Goal: Information Seeking & Learning: Learn about a topic

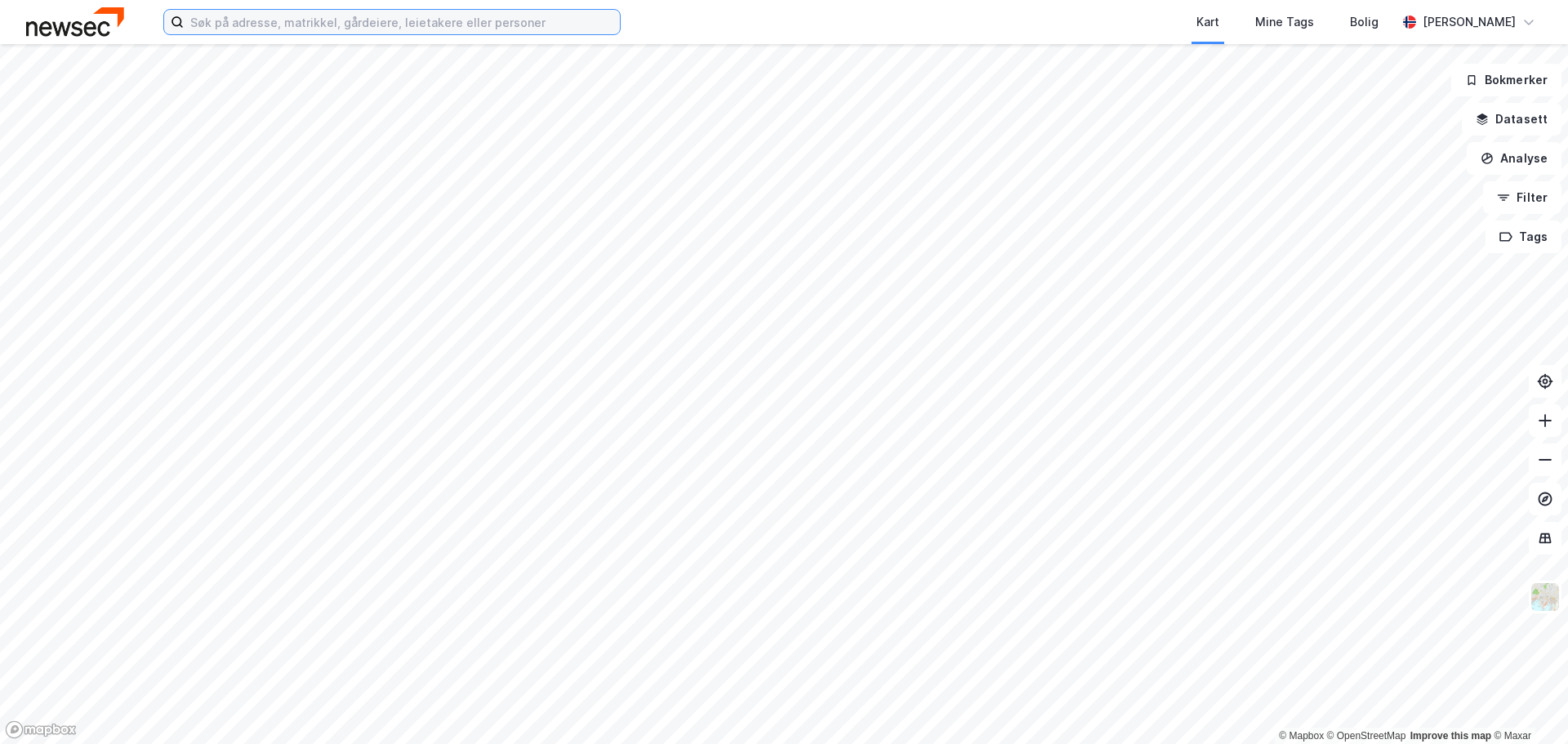
click at [306, 26] on input at bounding box center [402, 22] width 436 height 24
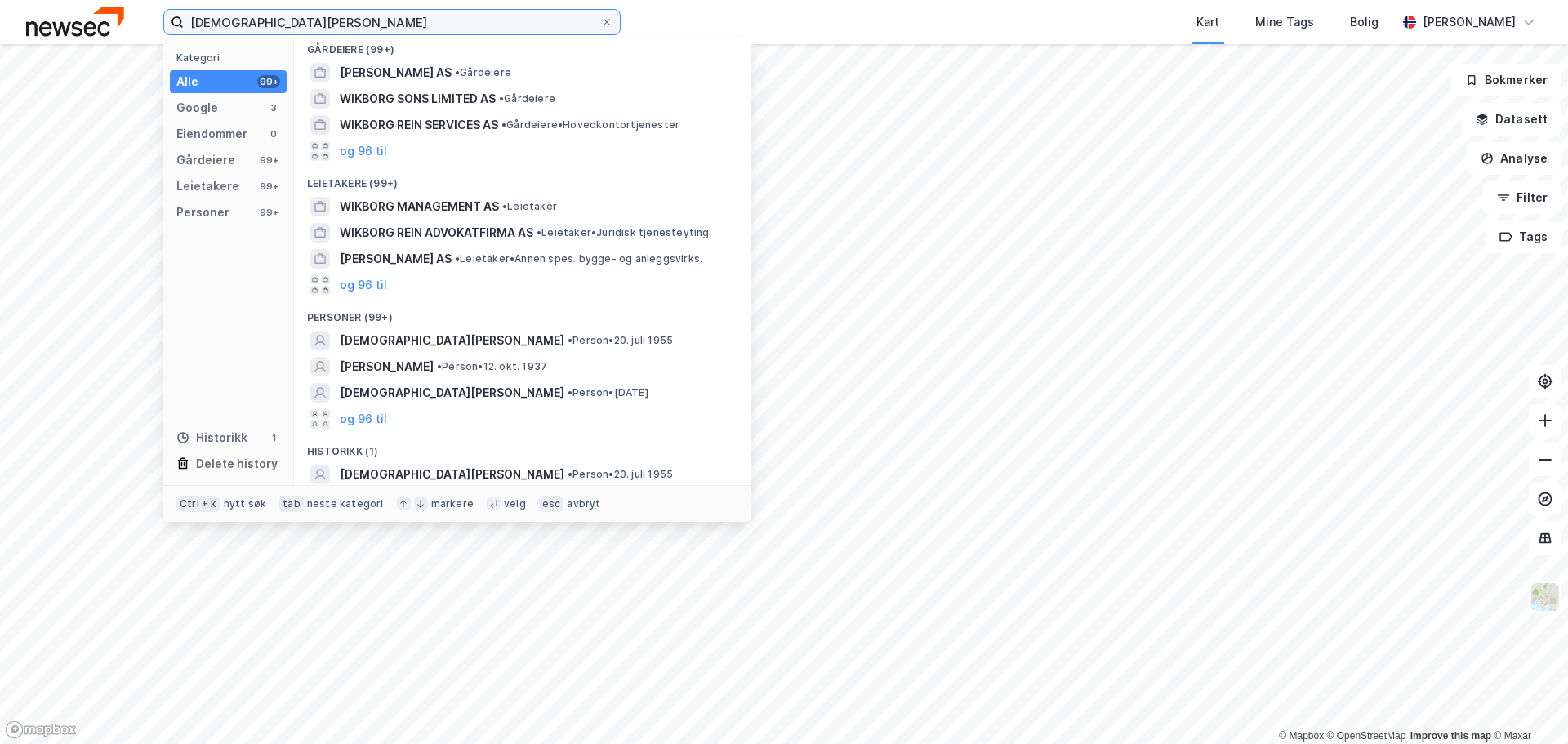
scroll to position [145, 0]
type input "[DEMOGRAPHIC_DATA][PERSON_NAME]"
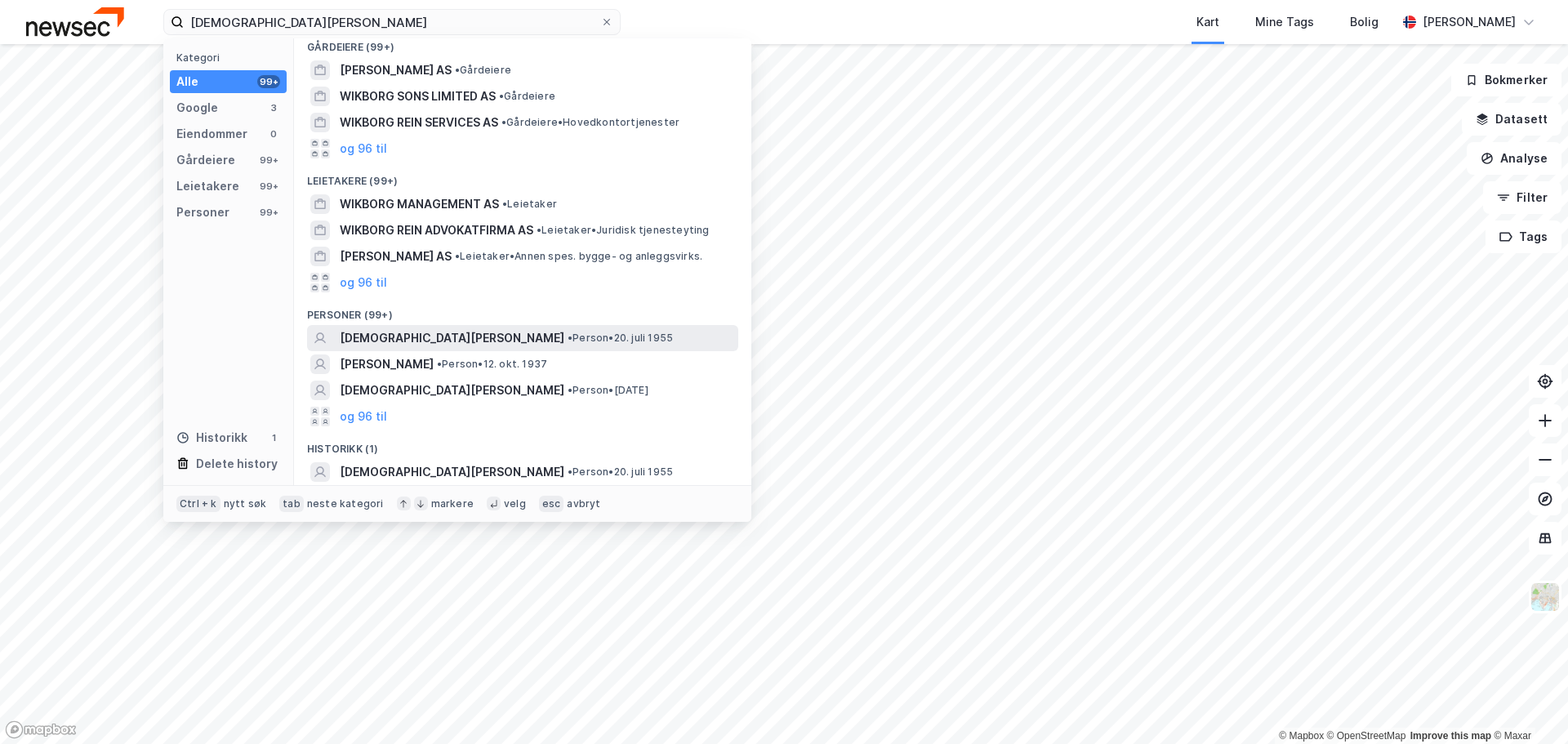
click at [567, 340] on span "• Person • [DATE]" at bounding box center [620, 338] width 105 height 13
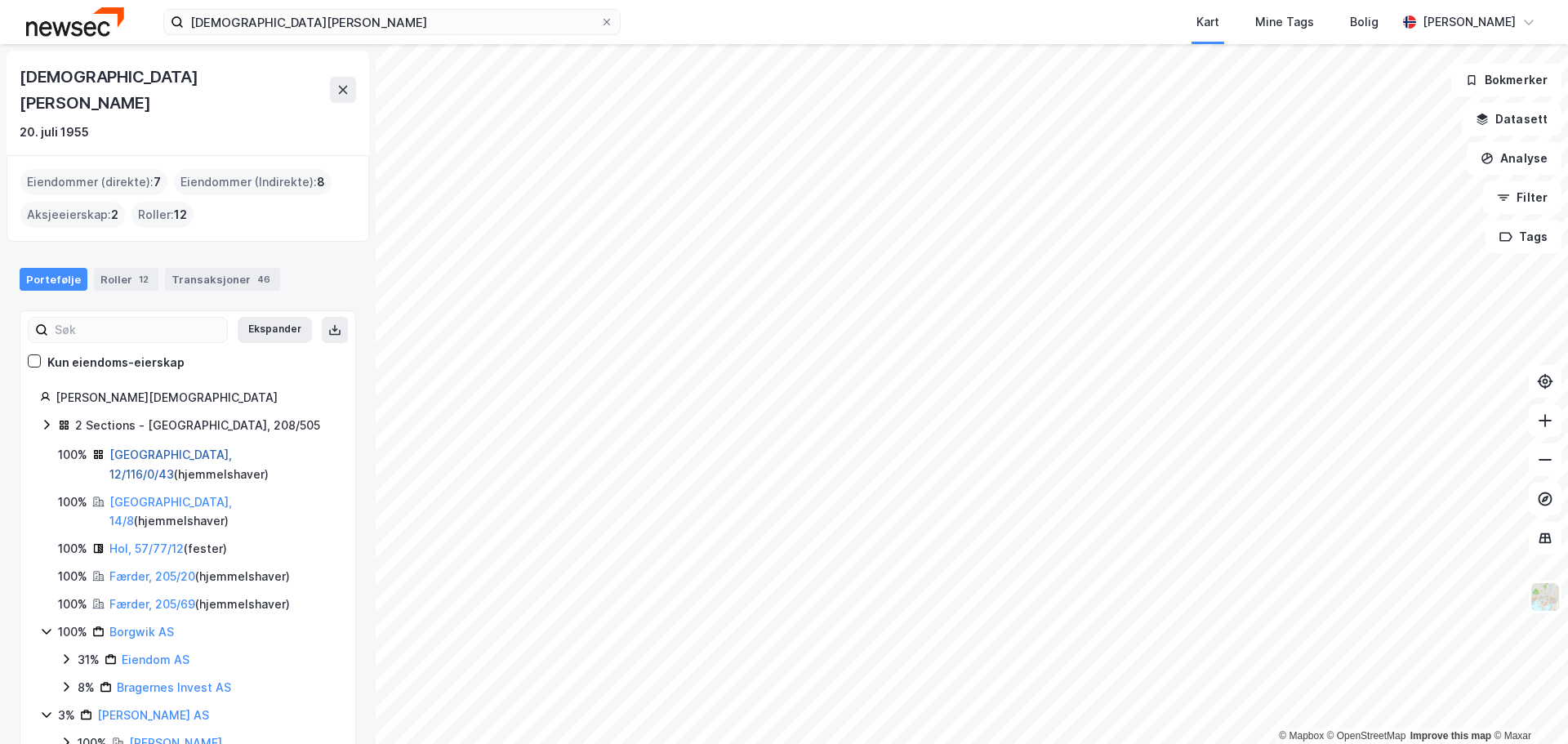
click at [152, 448] on link "[GEOGRAPHIC_DATA], 12/116/0/43" at bounding box center [170, 464] width 122 height 34
click at [131, 495] on link "[GEOGRAPHIC_DATA], 14/8" at bounding box center [170, 511] width 122 height 34
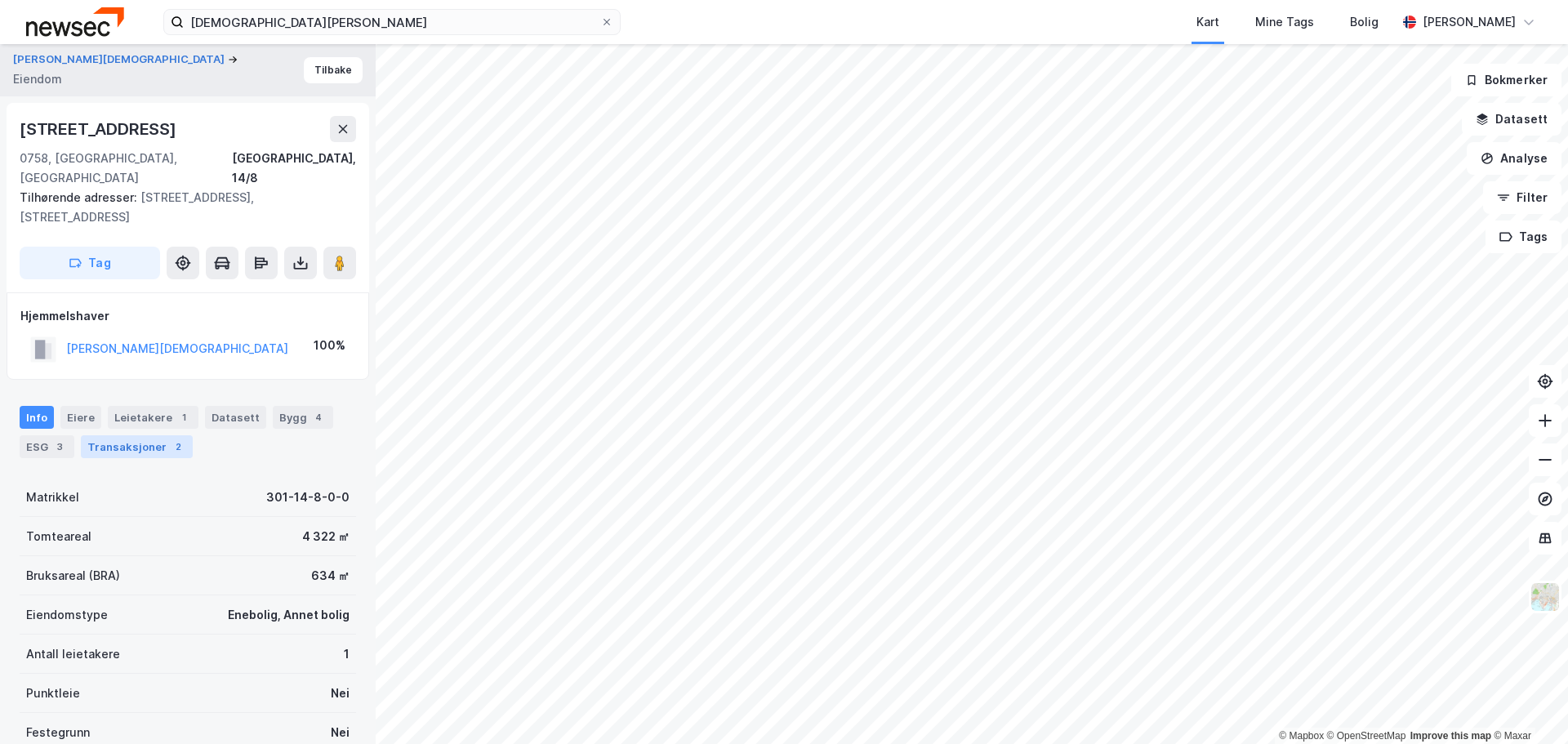
click at [95, 435] on div "Transaksjoner 2" at bounding box center [136, 446] width 111 height 23
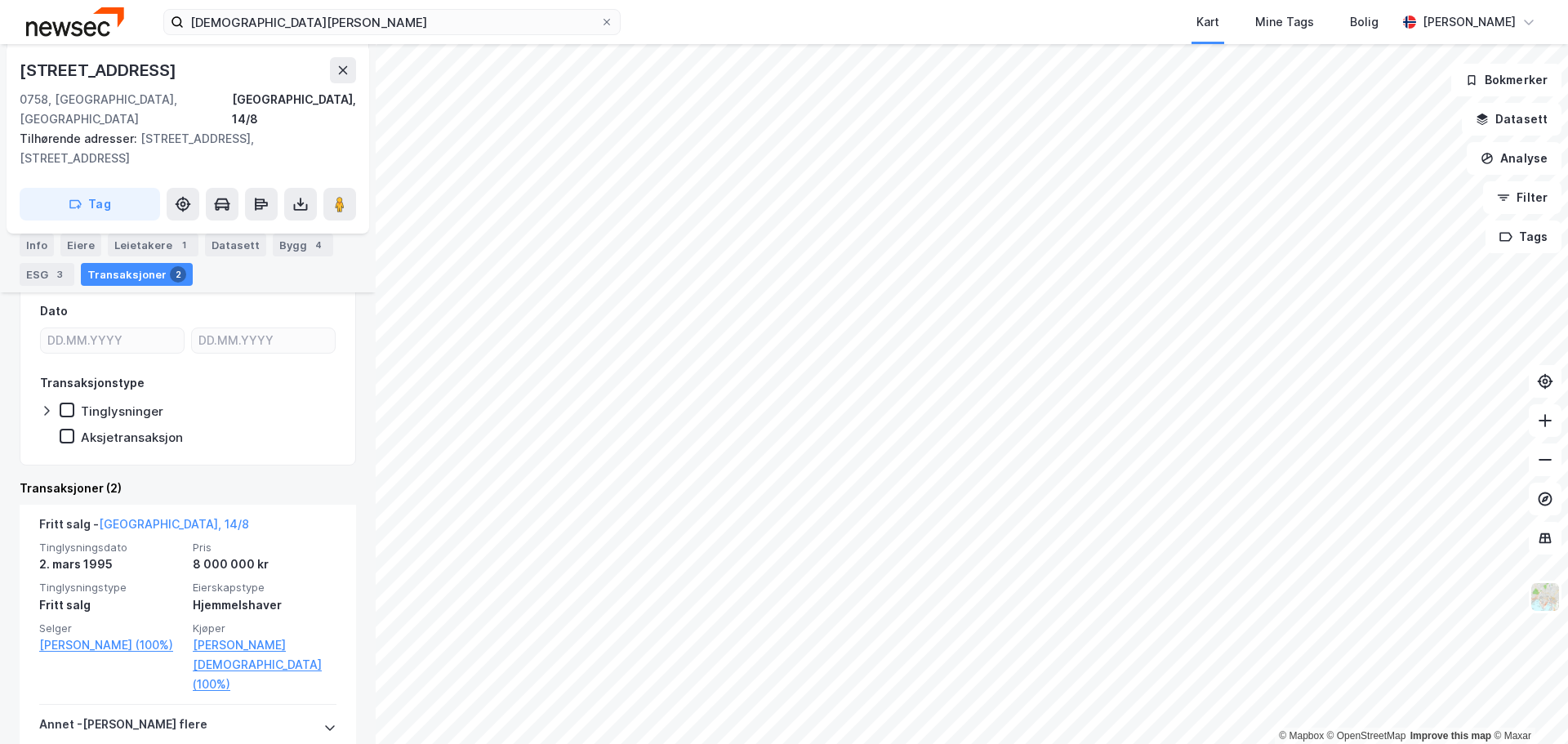
scroll to position [346, 0]
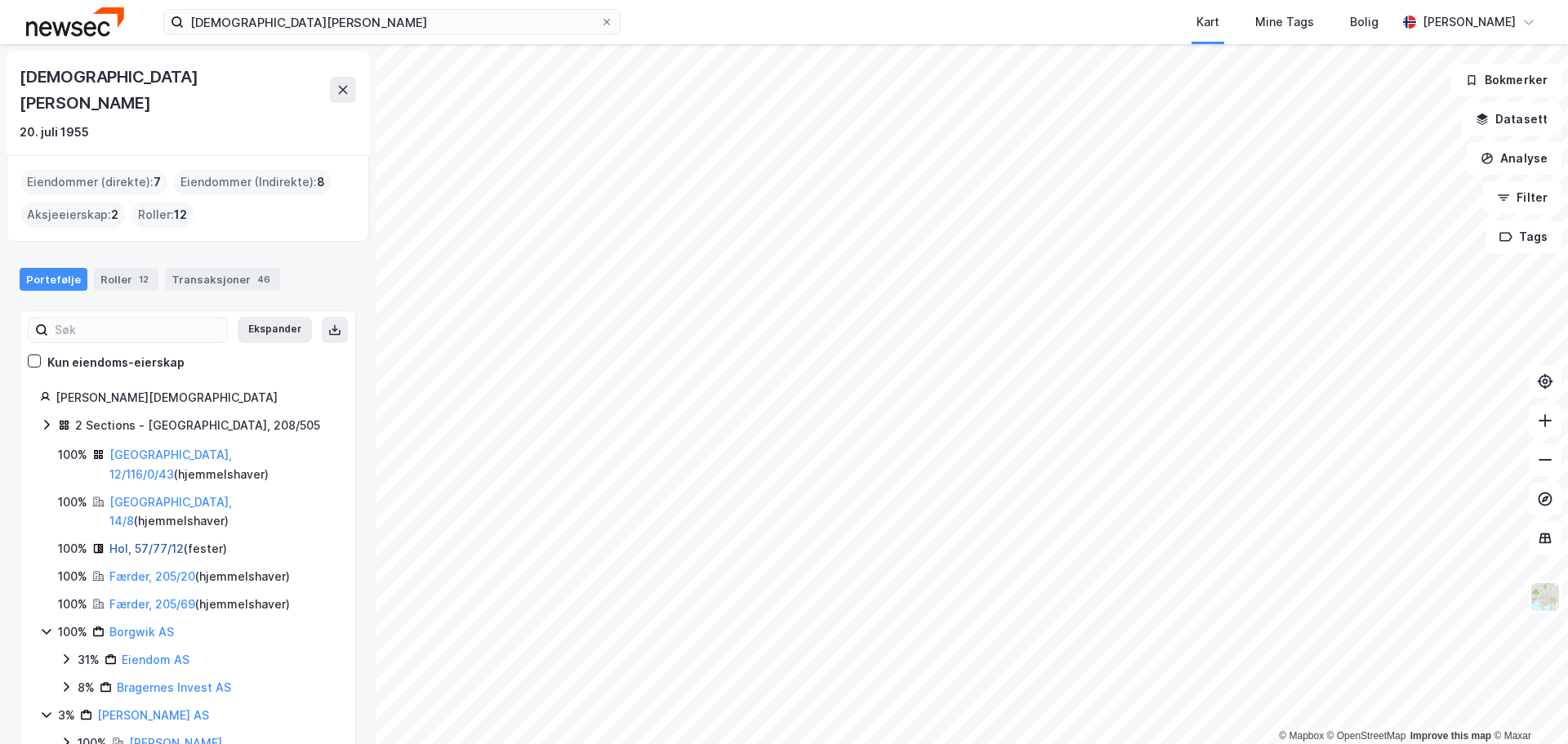
click at [117, 542] on link "Hol, 57/77/12" at bounding box center [147, 548] width 74 height 14
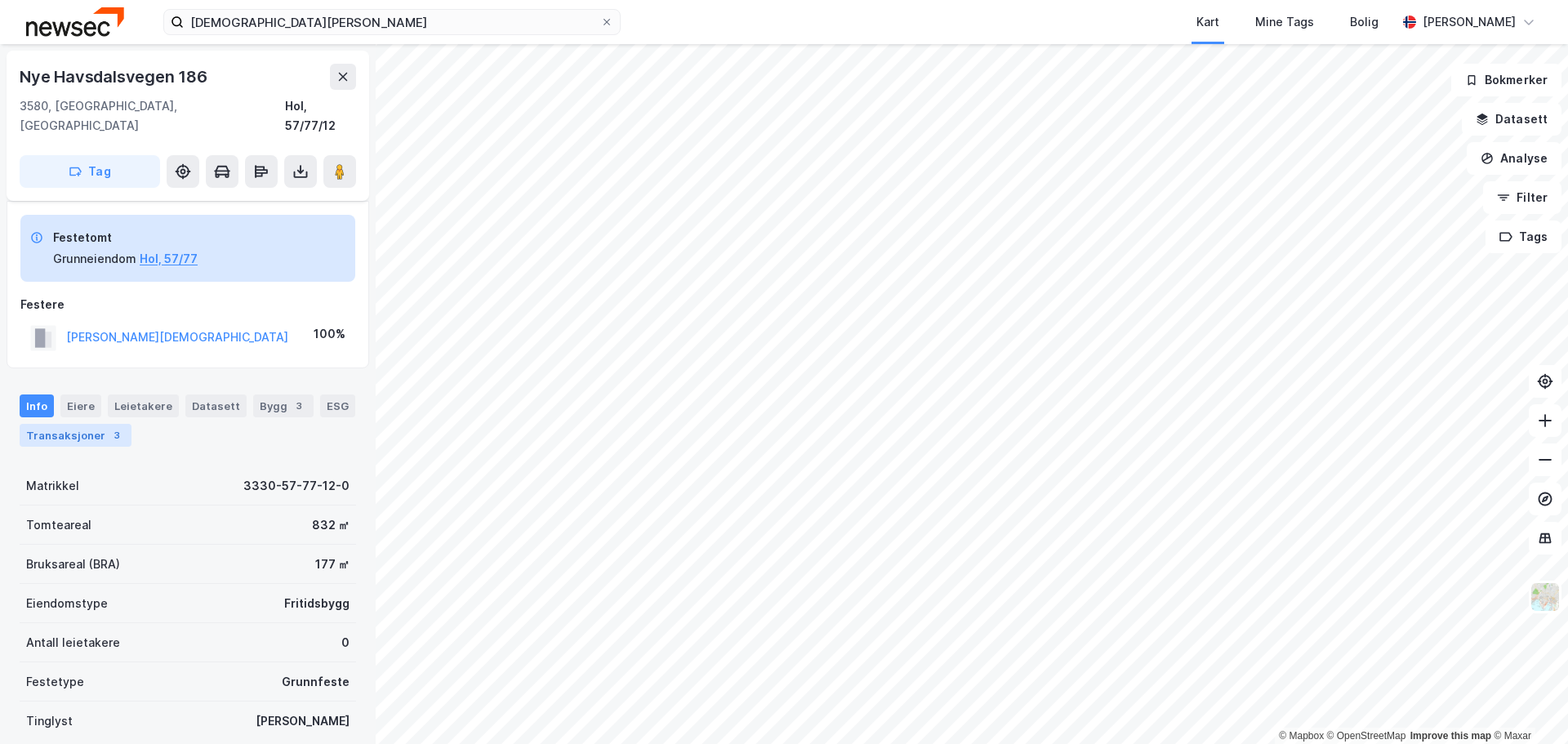
click at [98, 424] on div "Transaksjoner 3" at bounding box center [75, 435] width 111 height 23
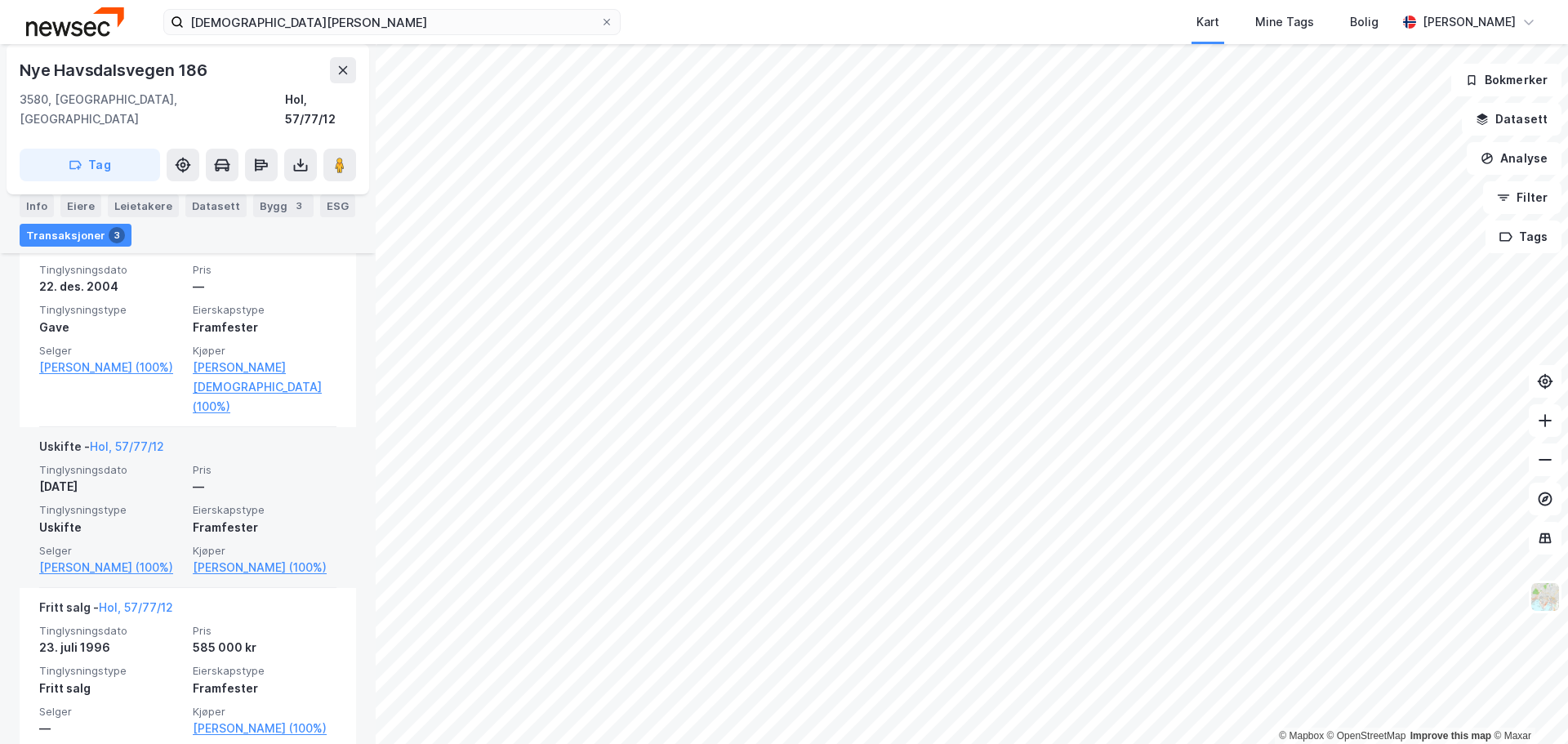
scroll to position [529, 0]
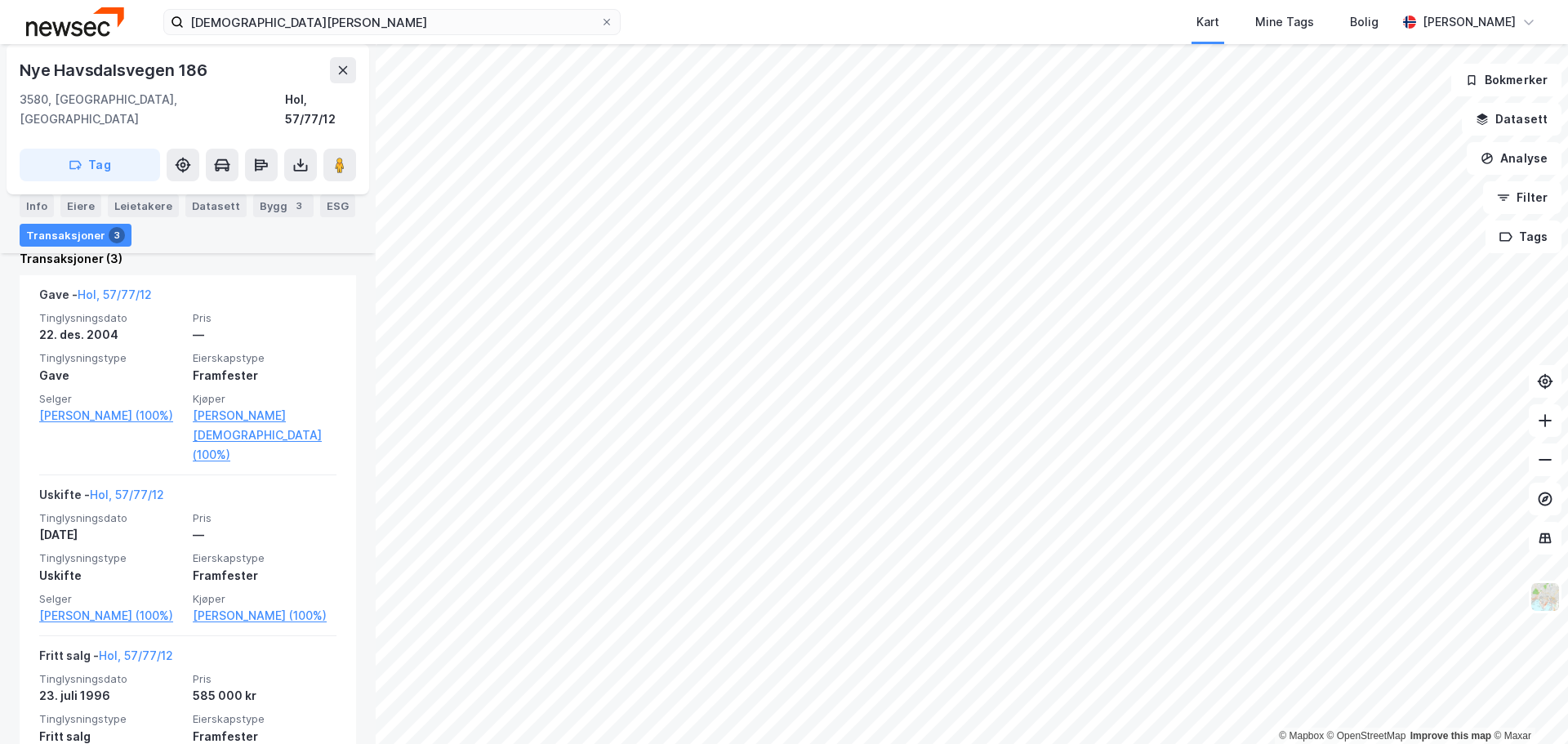
scroll to position [53, 0]
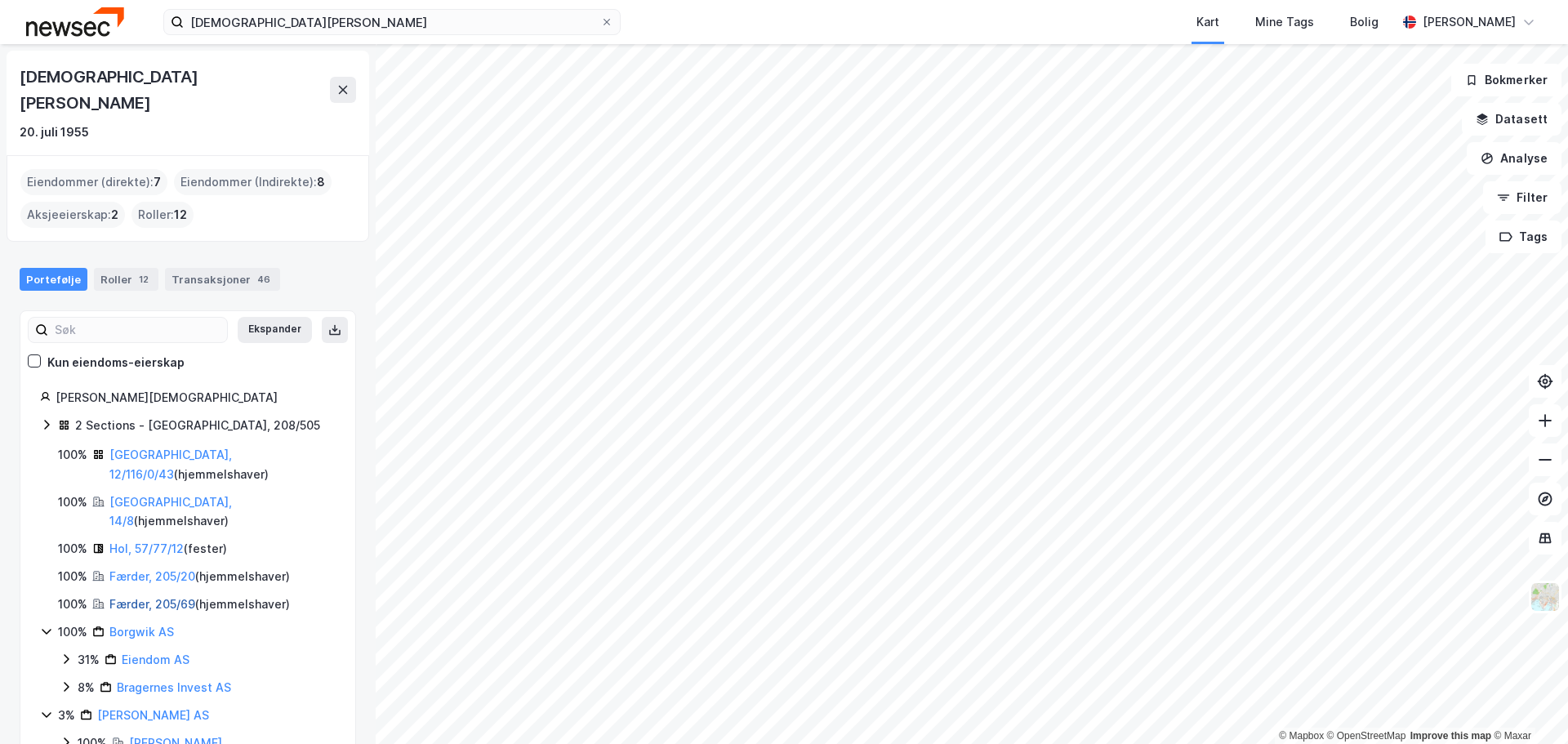
scroll to position [4, 0]
click at [154, 594] on link "Færder, 205/69" at bounding box center [152, 600] width 86 height 14
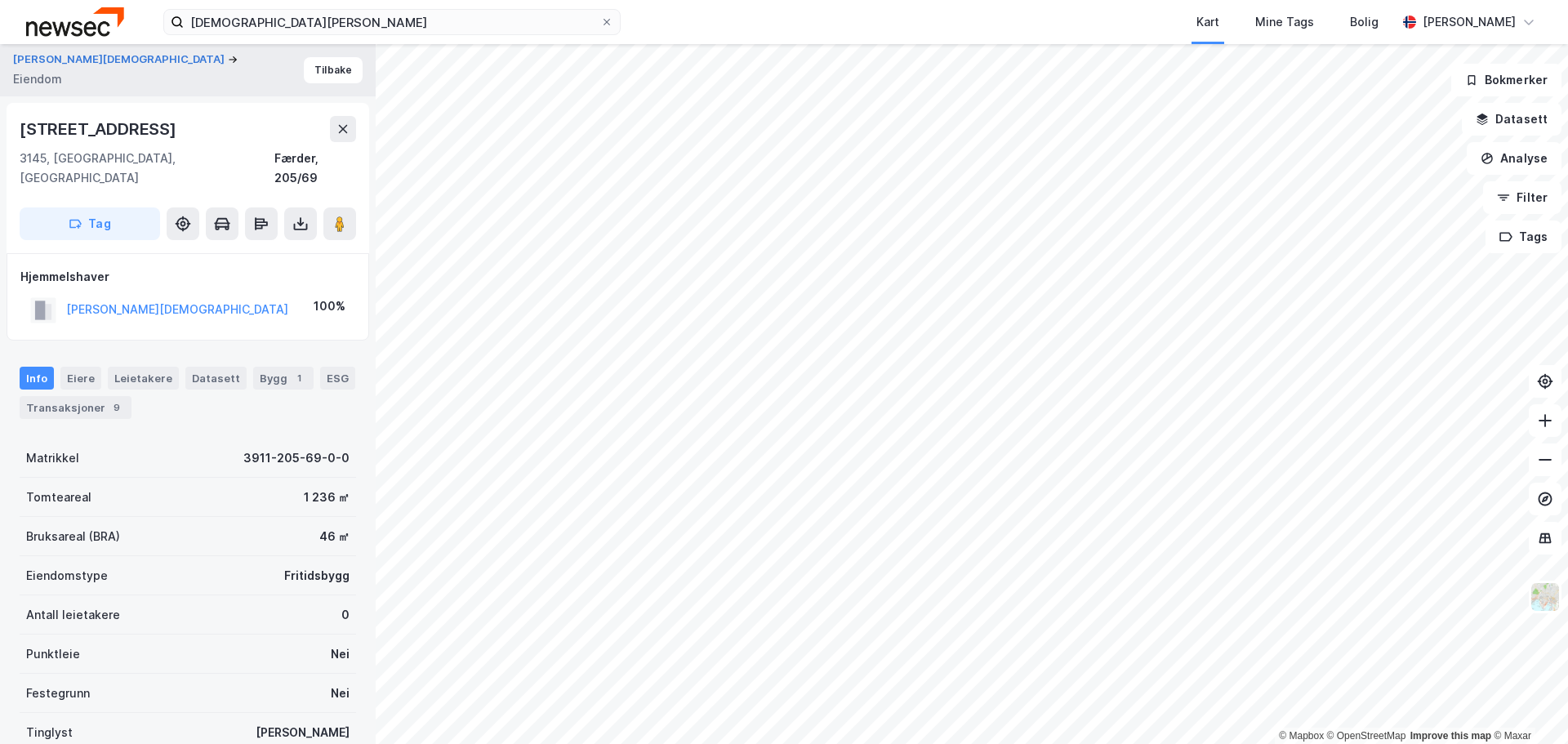
scroll to position [53, 0]
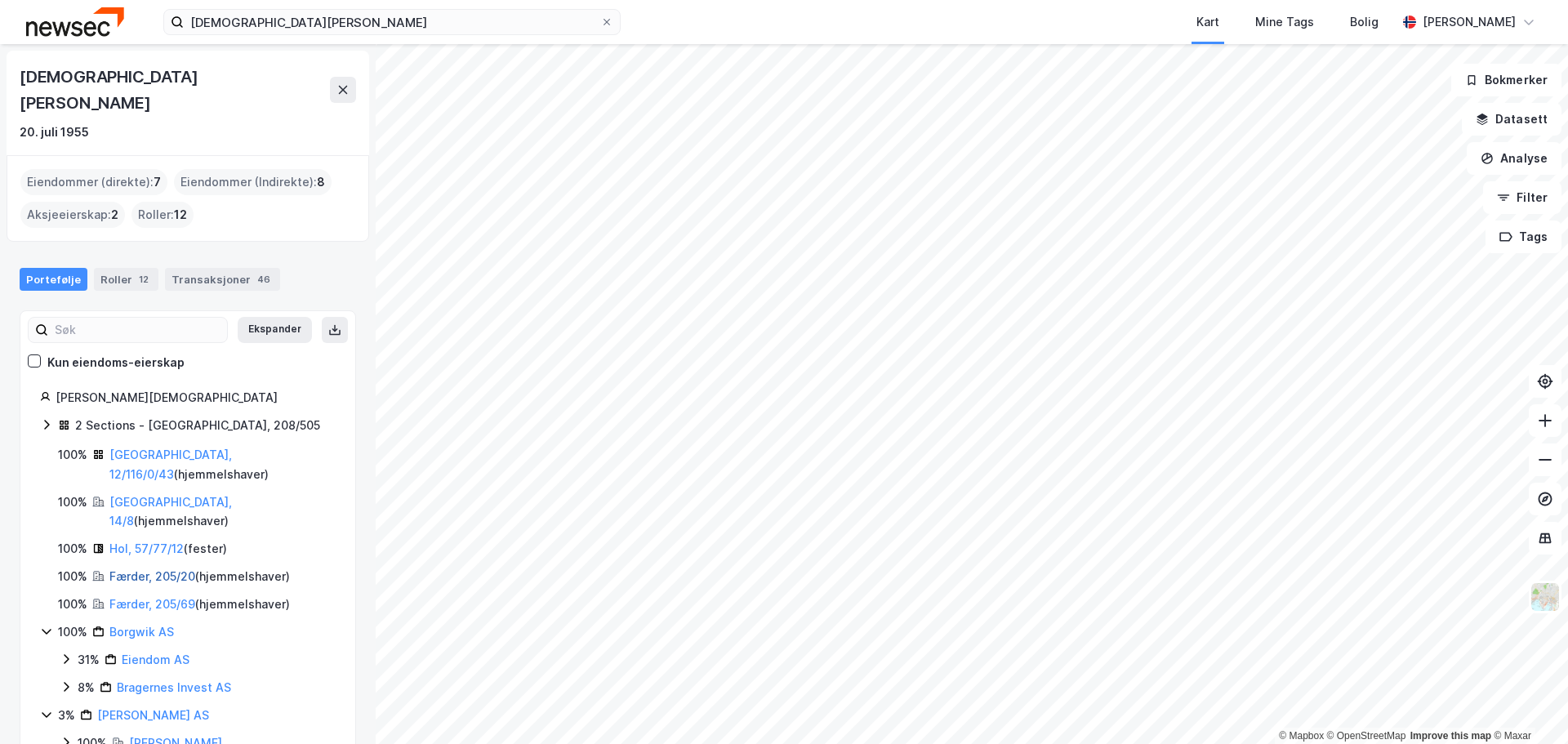
click at [140, 569] on link "Færder, 205/20" at bounding box center [152, 575] width 86 height 14
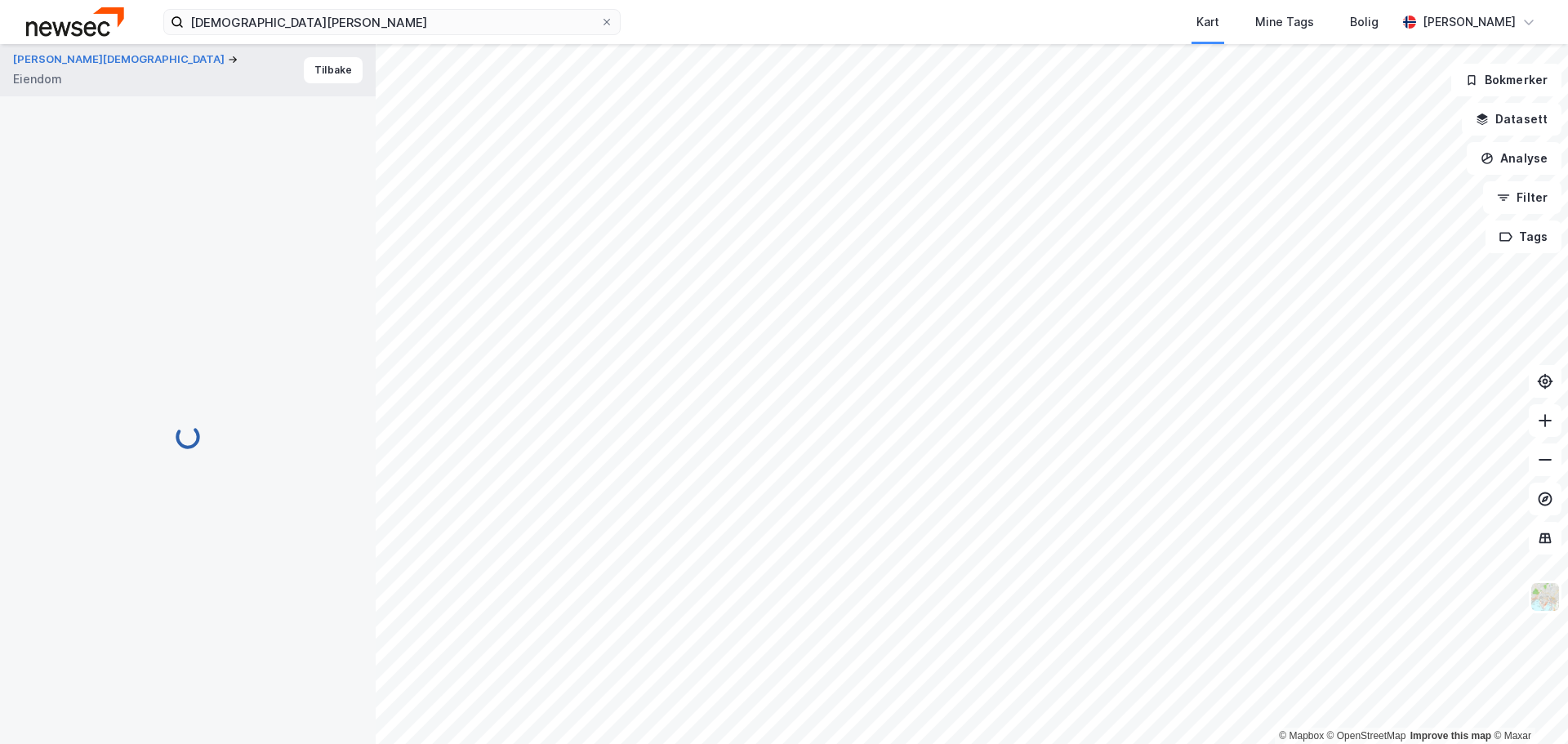
scroll to position [53, 0]
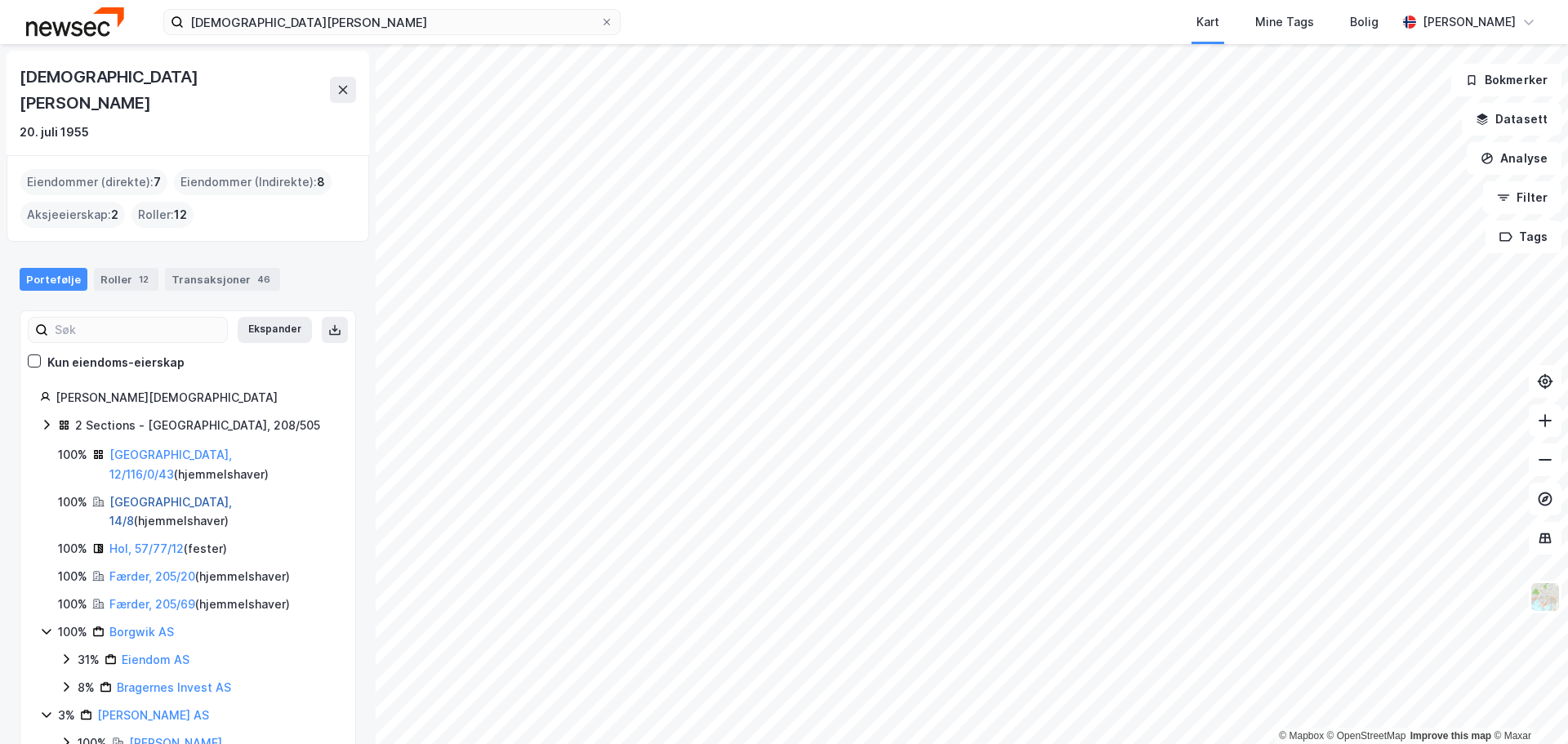
click at [120, 495] on link "[GEOGRAPHIC_DATA], 14/8" at bounding box center [170, 511] width 122 height 34
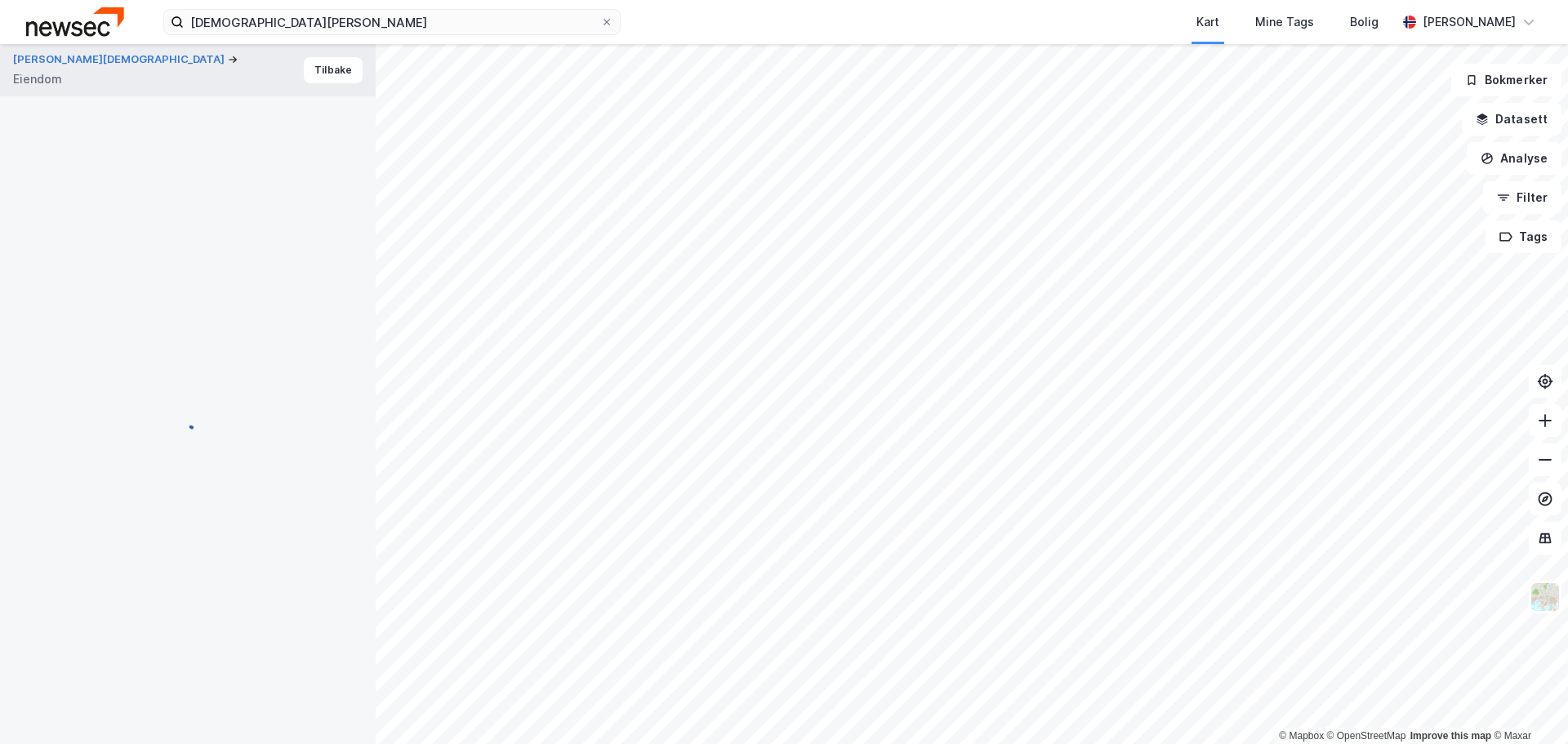
scroll to position [53, 0]
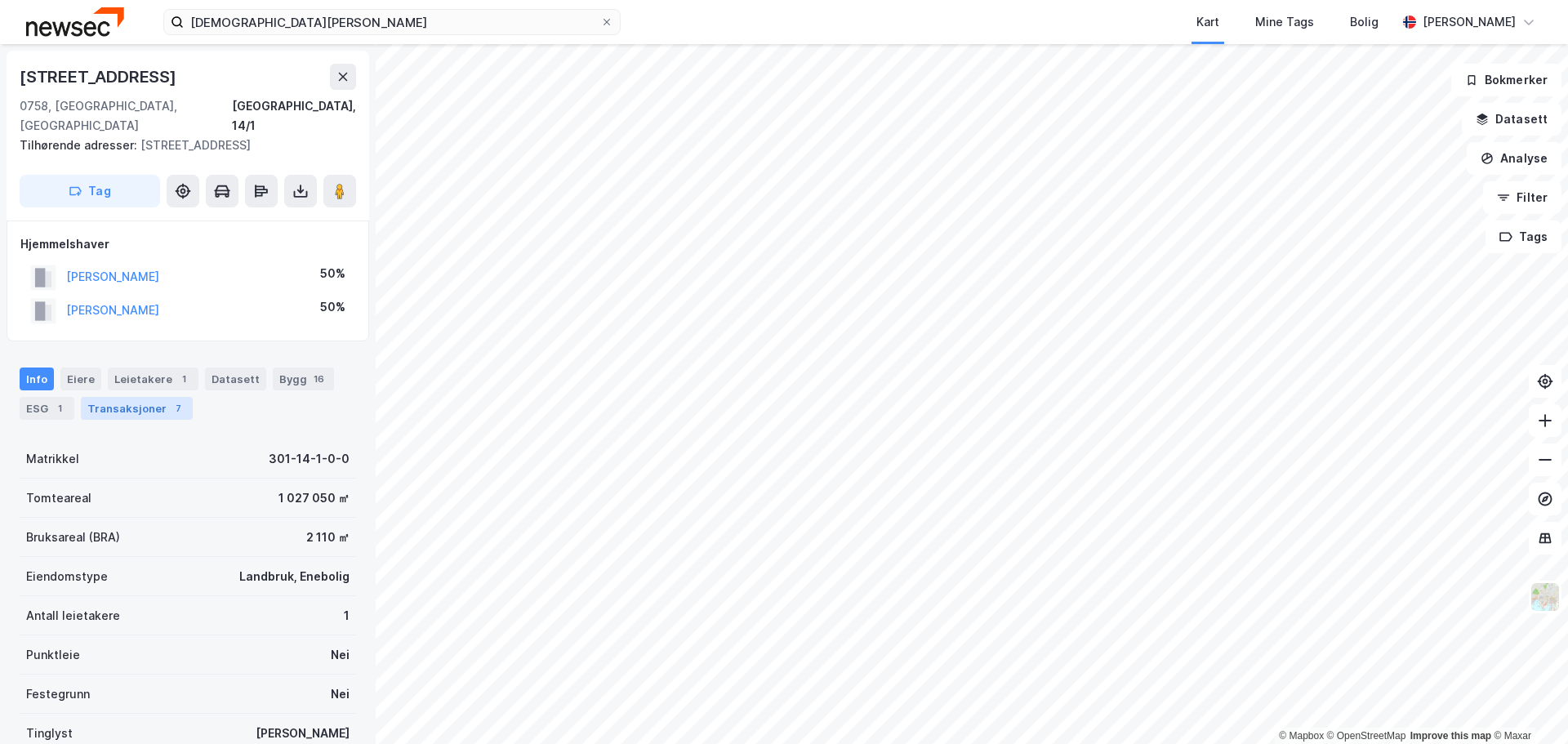
click at [131, 397] on div "Transaksjoner 7" at bounding box center [136, 408] width 111 height 23
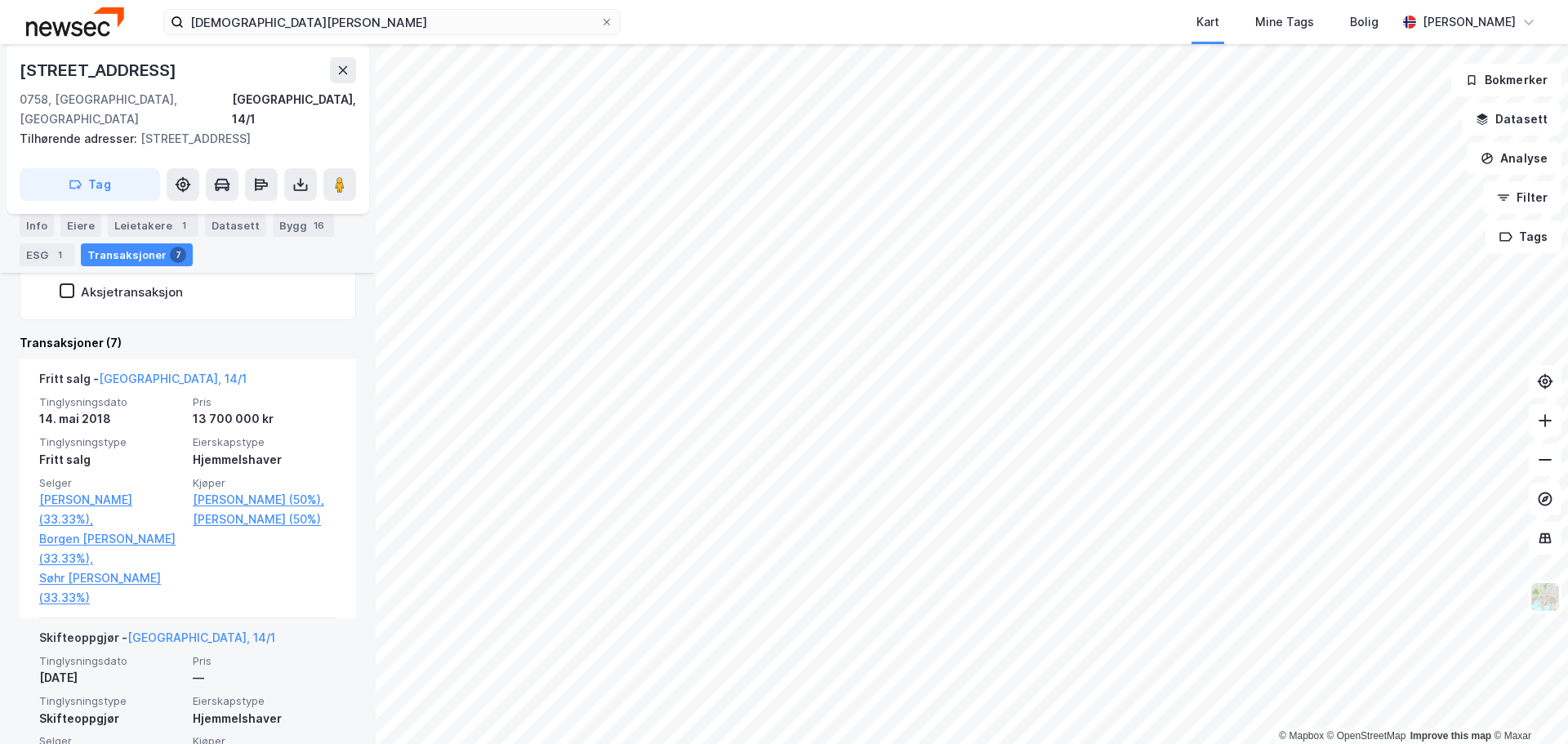
scroll to position [327, 0]
